Goal: Transaction & Acquisition: Obtain resource

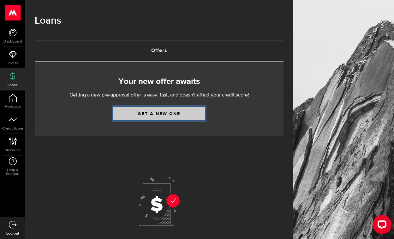
click at [180, 116] on link "Get a new one" at bounding box center [159, 113] width 92 height 13
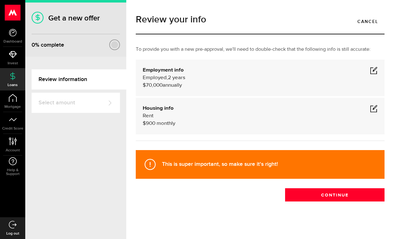
click at [373, 69] on span at bounding box center [374, 71] width 8 height 8
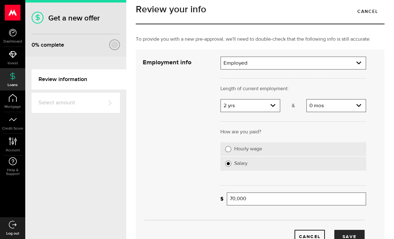
scroll to position [3, 0]
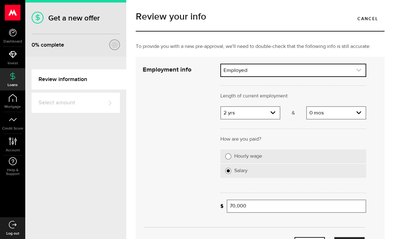
click at [340, 68] on link "expand select" at bounding box center [293, 70] width 145 height 12
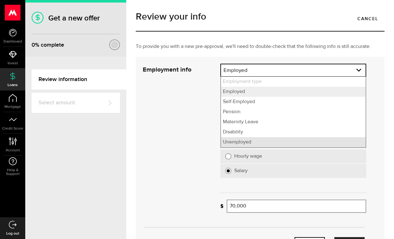
click at [271, 140] on li "Unemployed" at bounding box center [293, 142] width 145 height 10
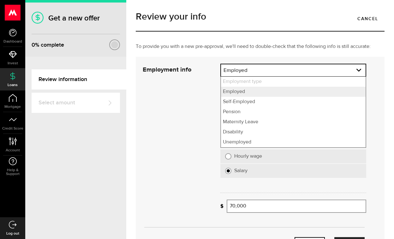
select select "Unemployed"
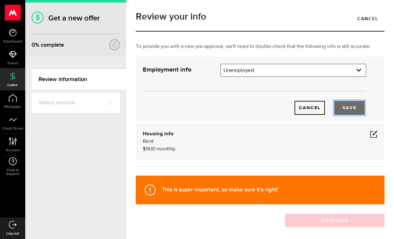
click at [356, 102] on button "Save" at bounding box center [349, 108] width 30 height 14
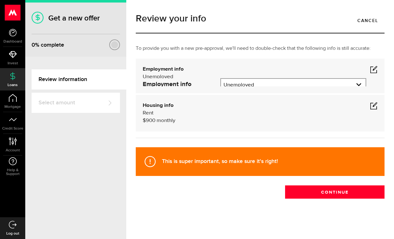
scroll to position [0, 0]
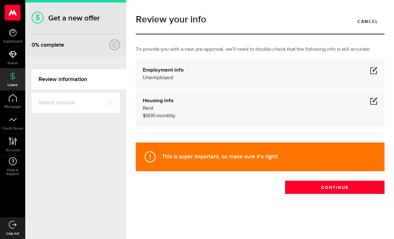
click at [370, 104] on span at bounding box center [374, 101] width 8 height 8
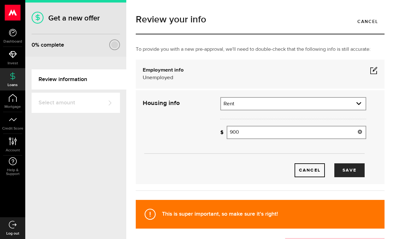
drag, startPoint x: 245, startPoint y: 132, endPoint x: 224, endPoint y: 130, distance: 20.6
click at [224, 132] on div "How much is your monthly payment? 900 Monthly mortgage/rent" at bounding box center [293, 132] width 146 height 13
type input "500"
click at [343, 168] on button "Save" at bounding box center [349, 171] width 30 height 14
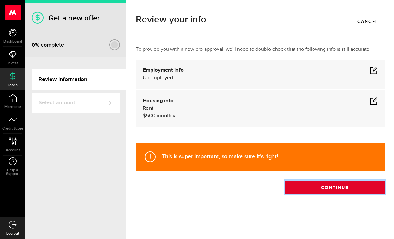
click at [322, 193] on button "Continue" at bounding box center [334, 187] width 99 height 13
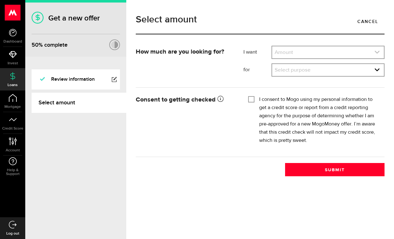
click at [323, 51] on link "expand select" at bounding box center [328, 52] width 112 height 12
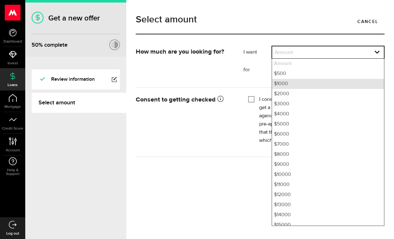
click at [303, 84] on li "$1000" at bounding box center [328, 84] width 112 height 10
select select "1000"
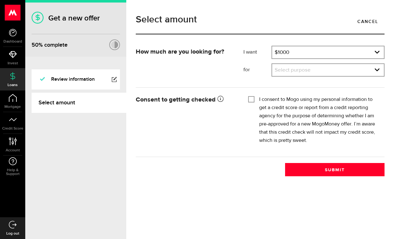
click at [247, 100] on div "Tick this box so that we can show you your credit score! I consent to Mogo usin…" at bounding box center [313, 122] width 141 height 57
click at [249, 100] on input "I consent to Mogo using my personal information to get a credit score or report…" at bounding box center [251, 99] width 6 height 6
checkbox input "true"
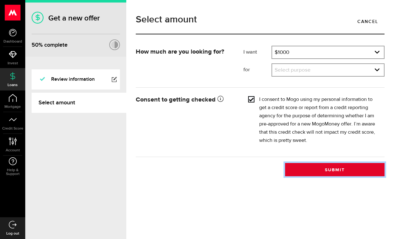
click at [330, 169] on button "Submit" at bounding box center [334, 169] width 99 height 13
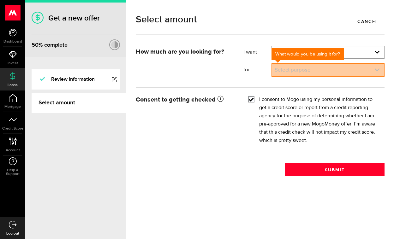
click at [316, 72] on link "expand select" at bounding box center [328, 70] width 112 height 12
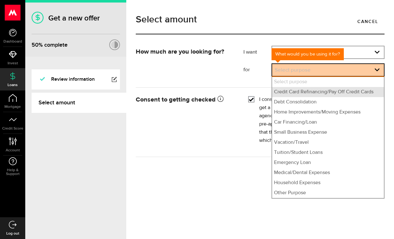
click at [314, 95] on li "Credit Card Refinancing/Pay Off Credit Cards" at bounding box center [328, 92] width 112 height 10
select select "Credit Card Refinancing/Pay Off Credit Cards"
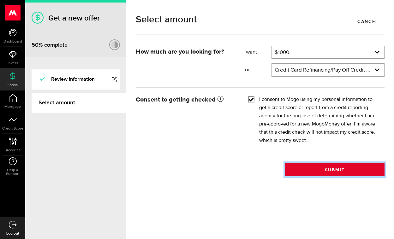
click at [348, 169] on button "Submit" at bounding box center [334, 169] width 99 height 13
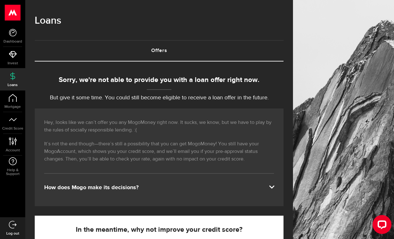
click at [156, 48] on link "Offers (requires attention)" at bounding box center [159, 51] width 249 height 20
click at [17, 33] on link "Dashboard" at bounding box center [12, 35] width 25 height 21
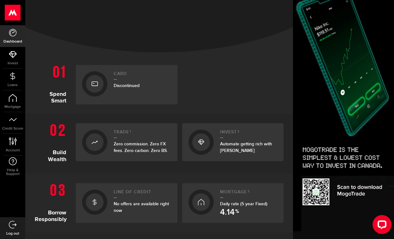
scroll to position [104, 0]
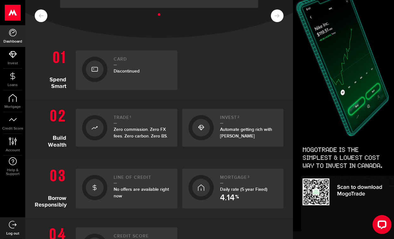
click at [129, 193] on div "No offers are available right now" at bounding box center [142, 192] width 57 height 13
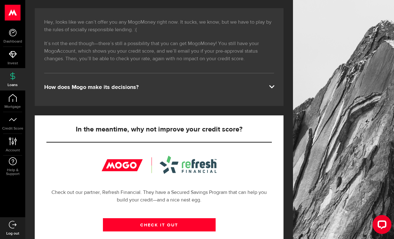
scroll to position [111, 0]
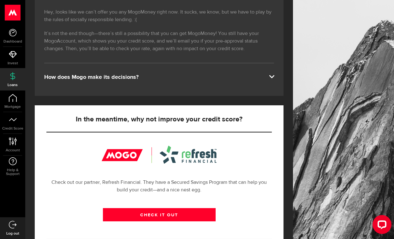
click at [271, 75] on span at bounding box center [271, 76] width 5 height 5
click at [13, 149] on span "Account" at bounding box center [12, 151] width 25 height 4
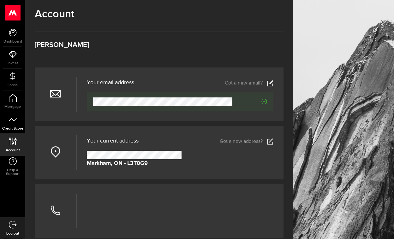
click at [13, 128] on span "Credit Score" at bounding box center [12, 129] width 25 height 4
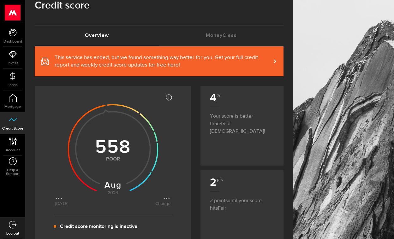
scroll to position [6, 0]
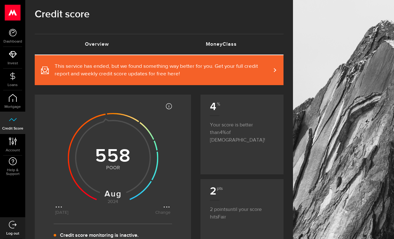
click at [228, 45] on link "MoneyClass (requires attention)" at bounding box center [221, 44] width 124 height 20
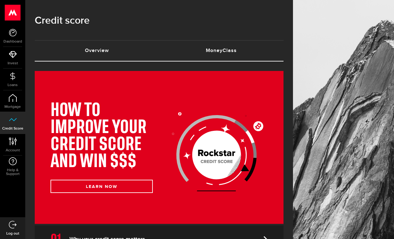
click at [113, 51] on link "Overview (requires attention)" at bounding box center [97, 51] width 124 height 20
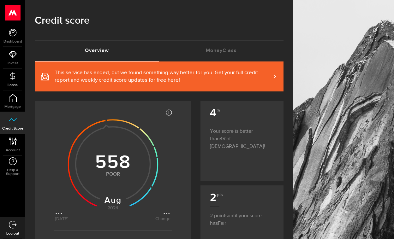
click at [12, 87] on link "Loans" at bounding box center [12, 79] width 25 height 21
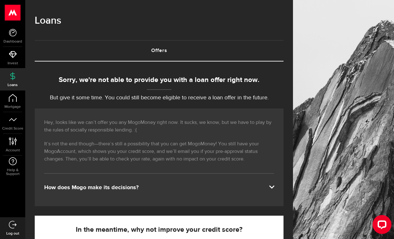
click at [9, 18] on use at bounding box center [12, 13] width 15 height 16
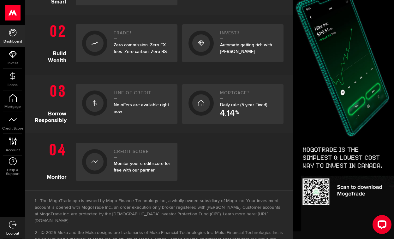
scroll to position [186, 0]
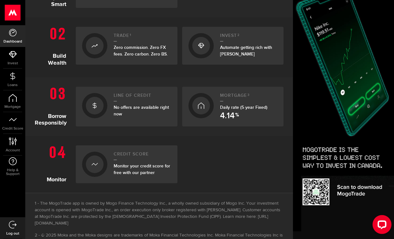
click at [152, 118] on div "Line of credit No offers are available right now" at bounding box center [142, 106] width 57 height 27
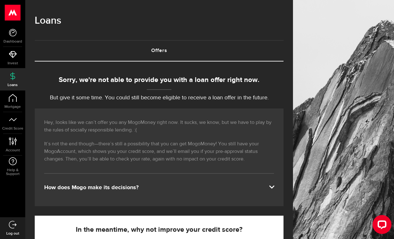
click at [271, 185] on span at bounding box center [271, 186] width 5 height 5
click at [272, 185] on span at bounding box center [271, 186] width 5 height 5
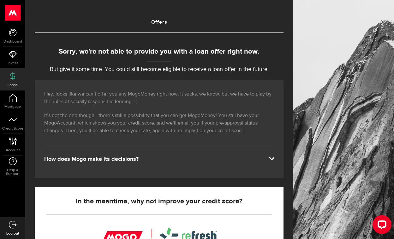
scroll to position [28, 0]
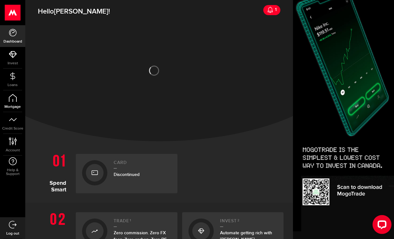
click at [14, 103] on link "Mortgage" at bounding box center [12, 101] width 25 height 21
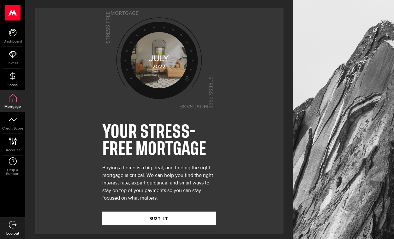
click at [17, 79] on link "Loans" at bounding box center [12, 79] width 25 height 21
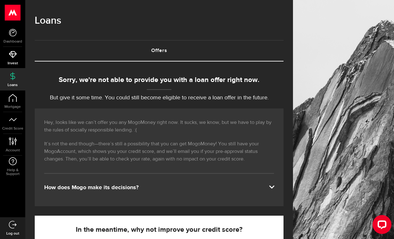
click at [17, 62] on span "Invest" at bounding box center [12, 64] width 25 height 4
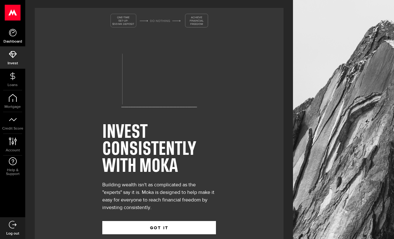
click at [13, 41] on span "Dashboard" at bounding box center [12, 42] width 25 height 4
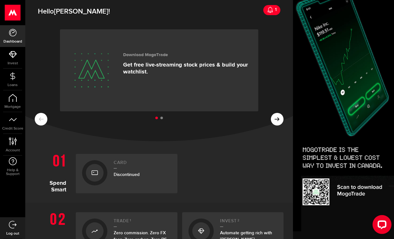
click at [13, 226] on icon at bounding box center [13, 225] width 8 height 8
